Goal: Task Accomplishment & Management: Manage account settings

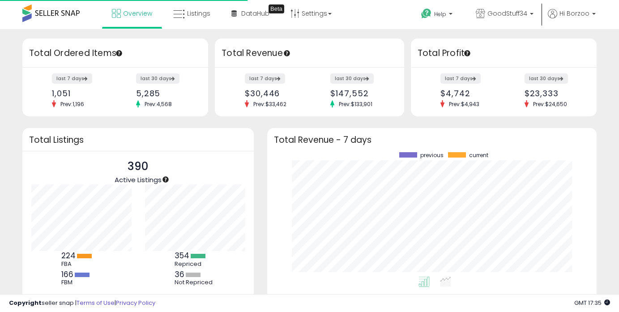
scroll to position [124, 312]
click at [187, 11] on span "Listings" at bounding box center [198, 13] width 23 height 9
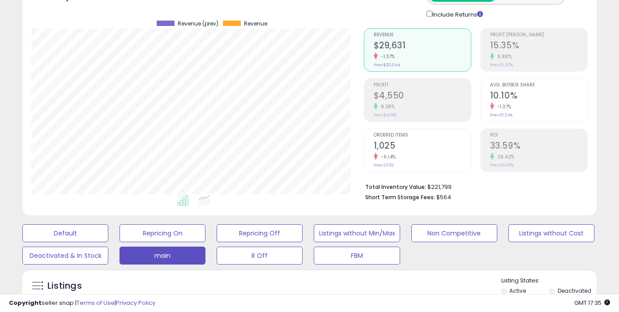
scroll to position [135, 0]
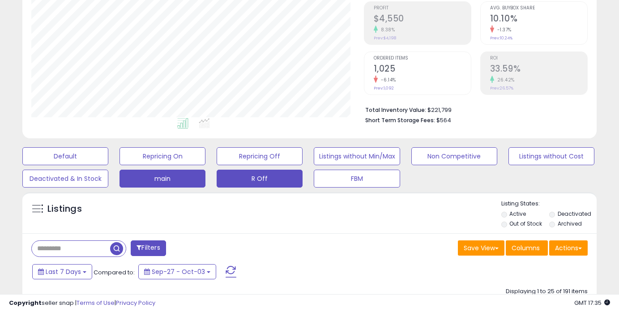
click at [263, 170] on button "R Off" at bounding box center [260, 179] width 86 height 18
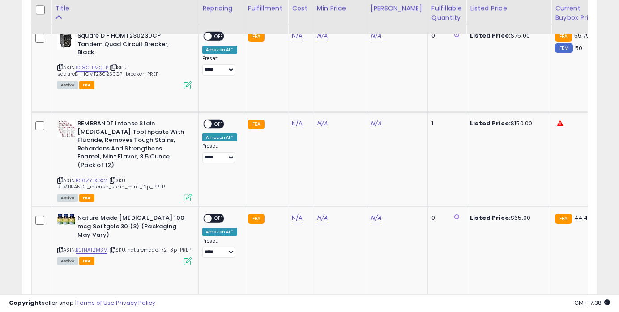
scroll to position [532, 0]
click at [59, 178] on icon at bounding box center [60, 179] width 6 height 5
click at [296, 126] on link "N/A" at bounding box center [297, 123] width 11 height 9
type input "**"
click button "submit" at bounding box center [323, 100] width 15 height 13
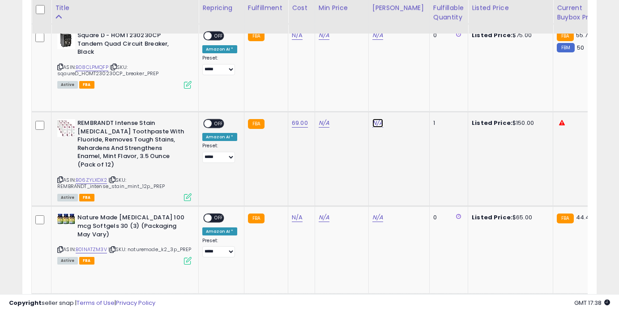
click at [377, 122] on link "N/A" at bounding box center [377, 123] width 11 height 9
type input "*"
click at [320, 125] on link "N/A" at bounding box center [324, 123] width 11 height 9
type input "*****"
click at [425, 91] on icon "button" at bounding box center [421, 91] width 5 height 5
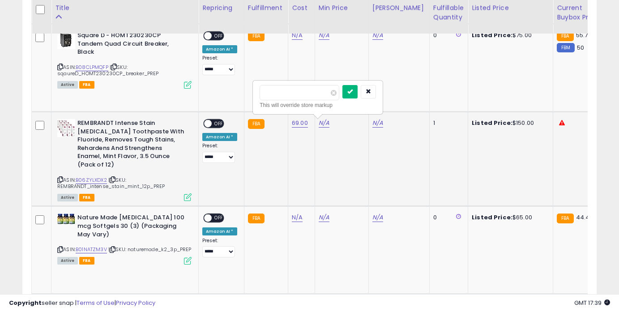
click at [352, 90] on button "submit" at bounding box center [349, 91] width 15 height 13
click at [320, 137] on div "Disable auto adjust min" at bounding box center [340, 142] width 43 height 26
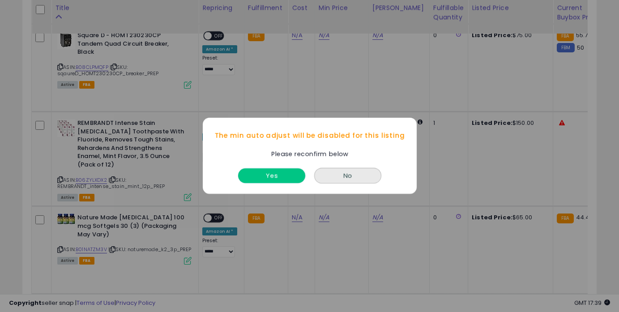
click at [286, 172] on button "Yes" at bounding box center [271, 176] width 67 height 15
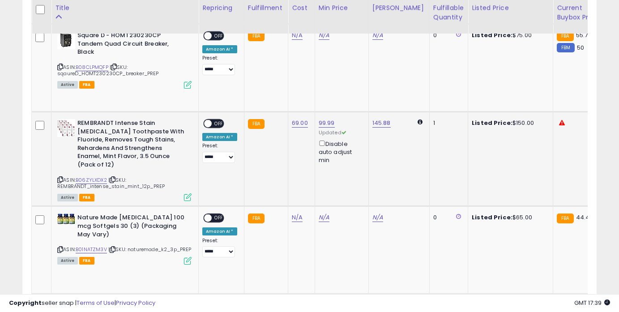
click at [220, 120] on span "OFF" at bounding box center [219, 124] width 14 height 8
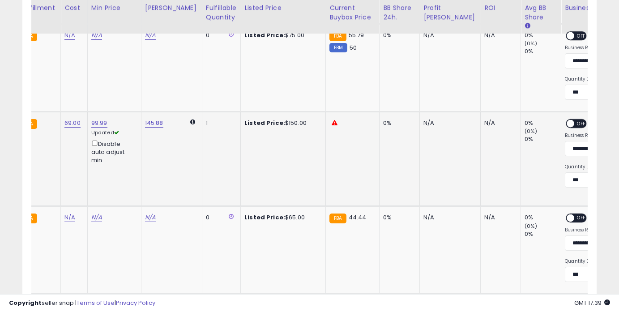
scroll to position [0, 269]
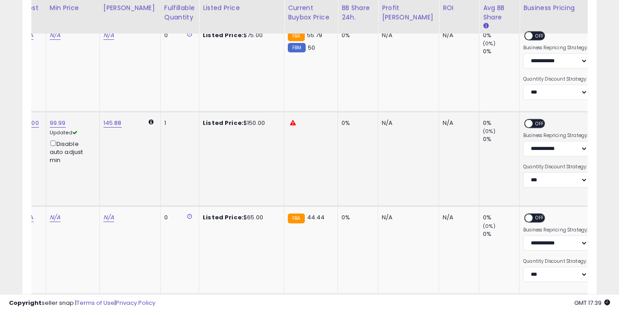
click at [533, 127] on span "OFF" at bounding box center [540, 124] width 14 height 8
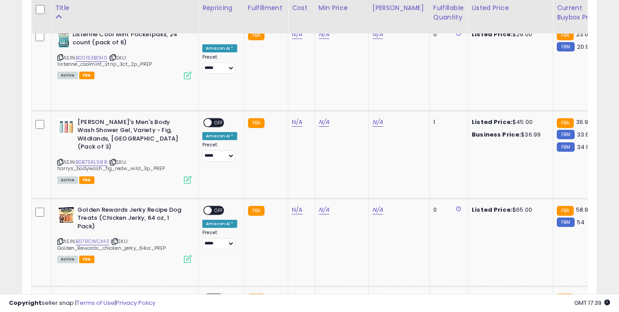
scroll to position [1371, 0]
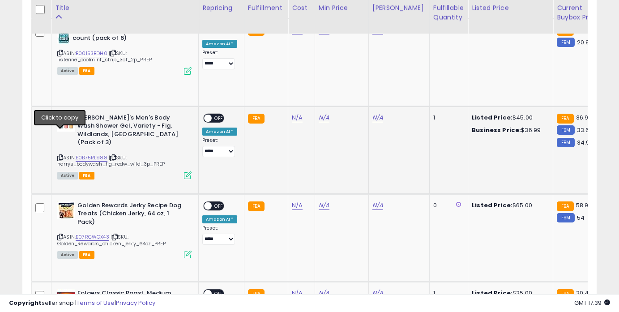
click at [58, 155] on icon at bounding box center [60, 157] width 6 height 5
click at [295, 108] on td "N/A" at bounding box center [301, 150] width 27 height 88
click at [294, 113] on link "N/A" at bounding box center [297, 117] width 11 height 9
type input "****"
click button "submit" at bounding box center [323, 79] width 15 height 13
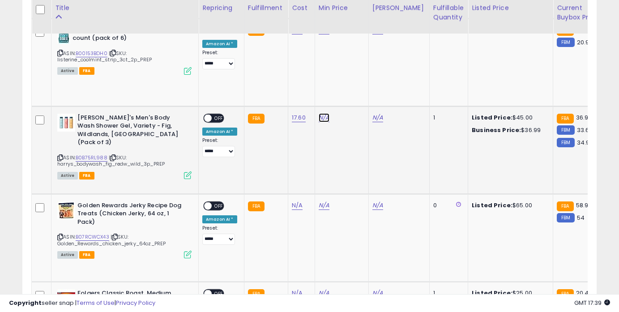
click at [321, 113] on link "N/A" at bounding box center [324, 117] width 11 height 9
type input "*****"
click button "submit" at bounding box center [349, 70] width 15 height 13
click at [91, 154] on link "B0B75RL988" at bounding box center [92, 158] width 32 height 8
click at [325, 113] on link "39.99" at bounding box center [327, 117] width 16 height 9
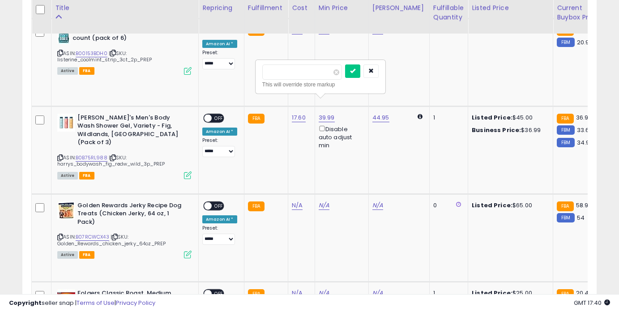
type input "*****"
click button "submit" at bounding box center [352, 70] width 15 height 13
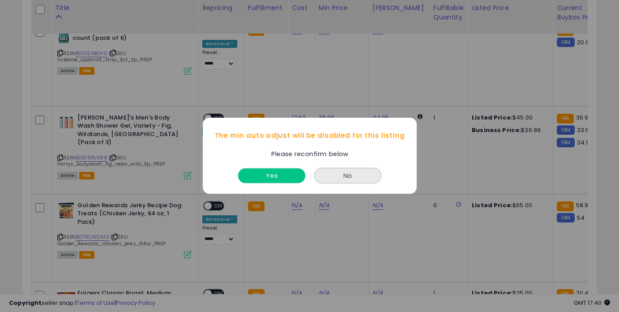
click at [270, 179] on button "Yes" at bounding box center [271, 176] width 67 height 15
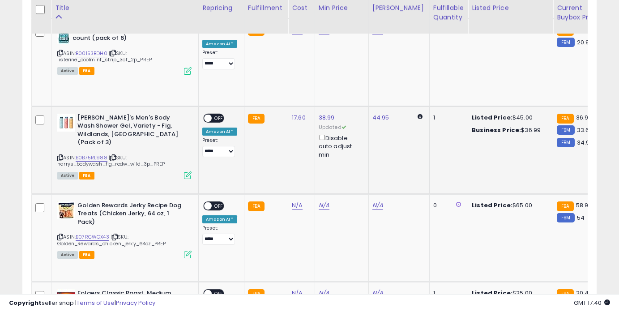
click at [218, 114] on span "OFF" at bounding box center [219, 118] width 14 height 8
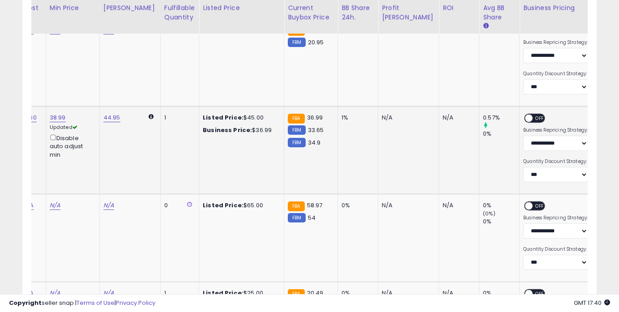
click at [533, 114] on span "OFF" at bounding box center [540, 118] width 14 height 8
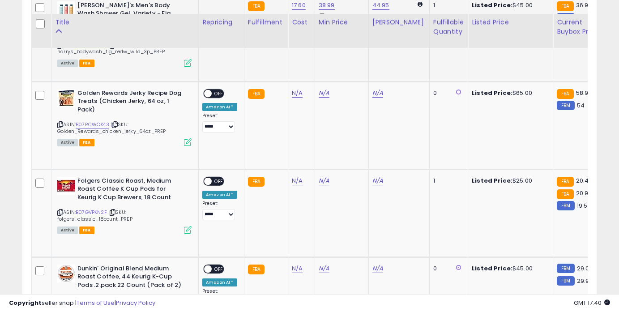
scroll to position [1533, 0]
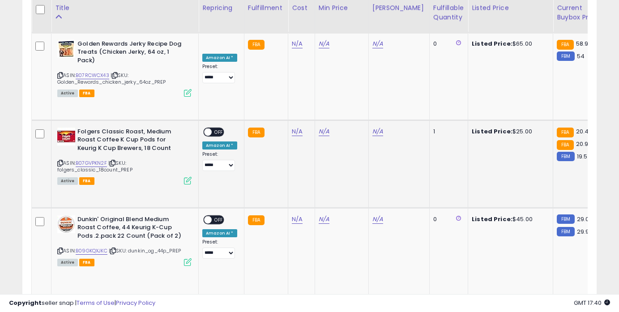
click at [57, 161] on icon at bounding box center [60, 163] width 6 height 5
click at [300, 128] on div "N/A" at bounding box center [300, 132] width 16 height 8
click at [298, 127] on link "N/A" at bounding box center [297, 131] width 11 height 9
type input "****"
click button "submit" at bounding box center [323, 93] width 15 height 13
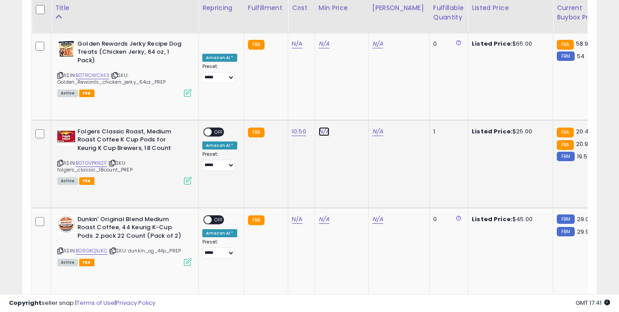
click at [319, 127] on link "N/A" at bounding box center [324, 131] width 11 height 9
type input "*****"
click button "submit" at bounding box center [349, 84] width 15 height 13
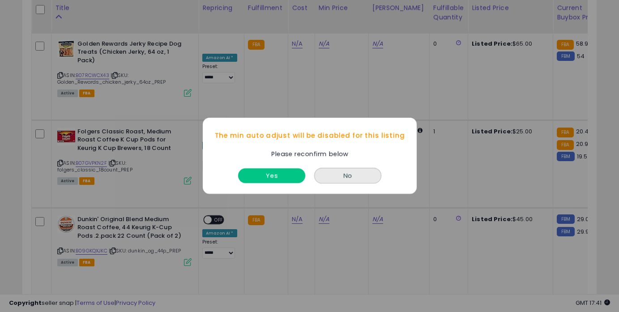
click at [288, 174] on button "Yes" at bounding box center [271, 176] width 67 height 15
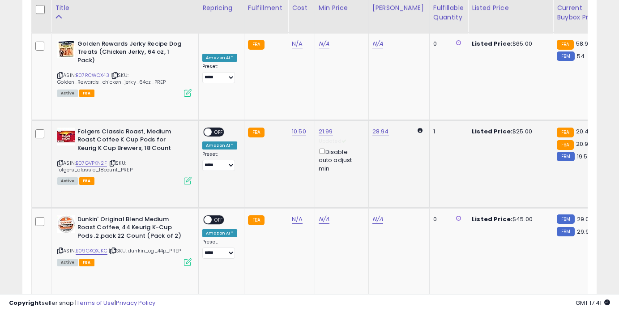
click at [222, 128] on span "OFF" at bounding box center [219, 132] width 14 height 8
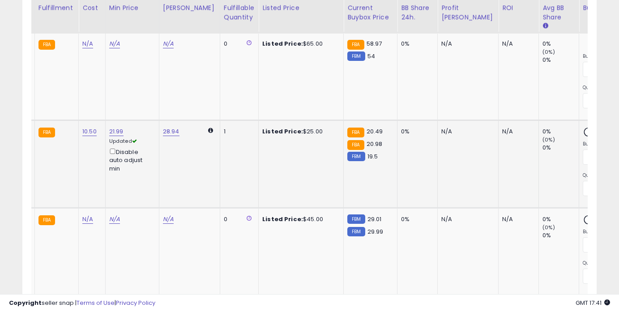
scroll to position [0, 241]
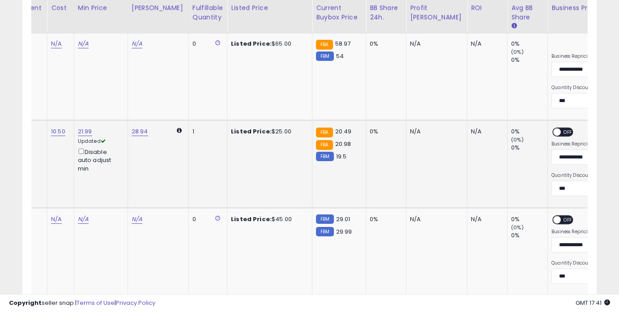
click at [561, 128] on span "OFF" at bounding box center [568, 132] width 14 height 8
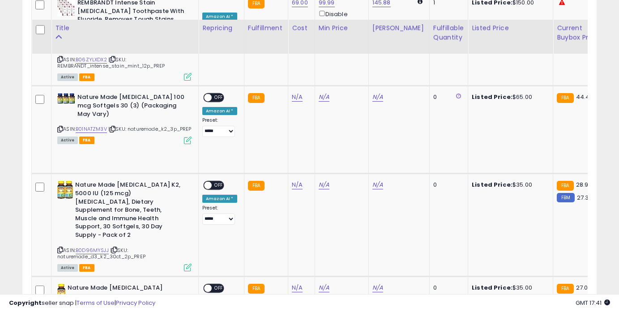
scroll to position [521, 0]
